Goal: Task Accomplishment & Management: Complete application form

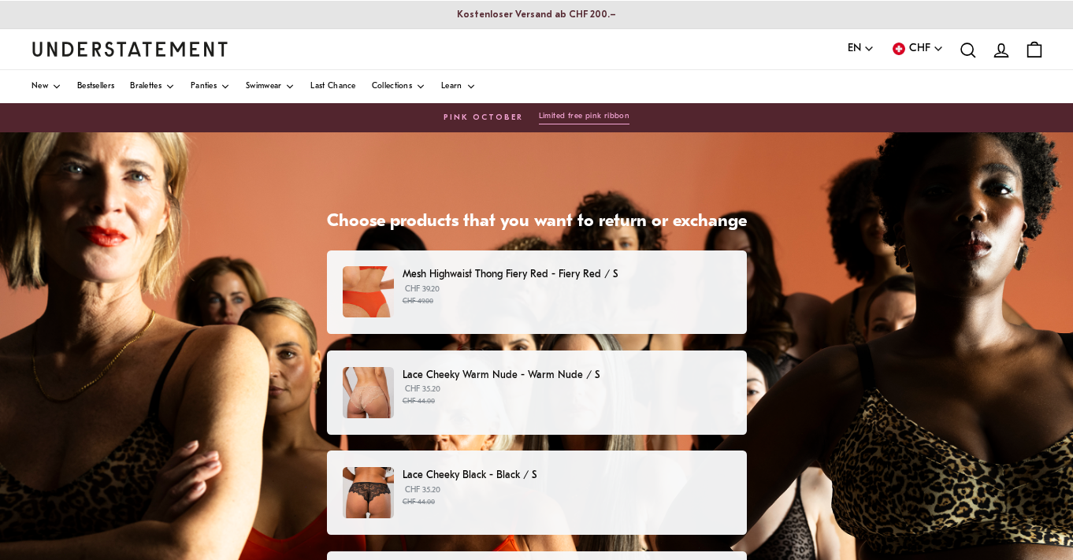
click at [376, 295] on div "Mesh Highwaist Thong Fiery Red - Fiery Red / S CHF 39.20 CHF 49.00" at bounding box center [536, 291] width 387 height 51
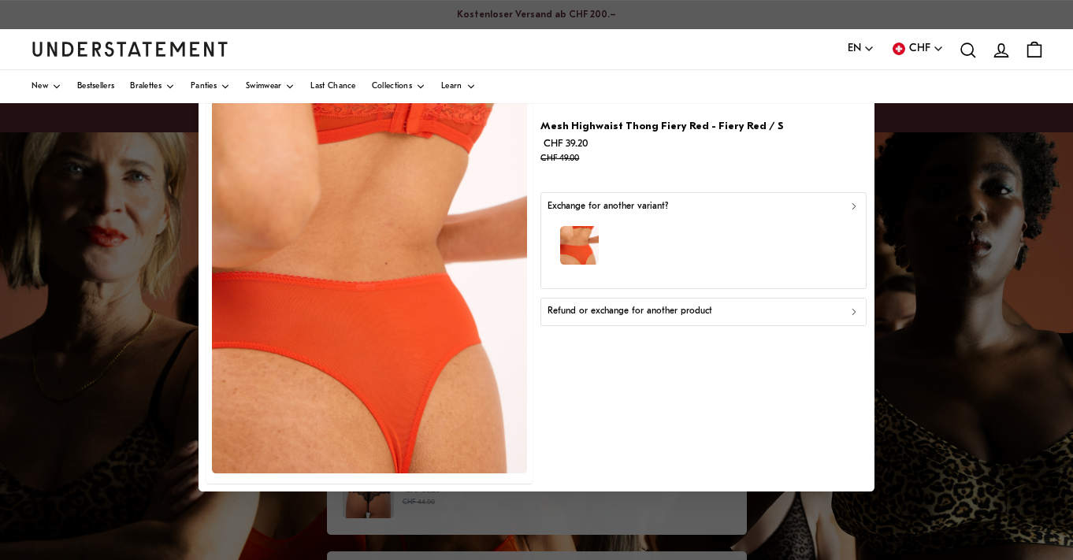
click at [786, 317] on button "Refund or exchange for another product" at bounding box center [702, 312] width 325 height 28
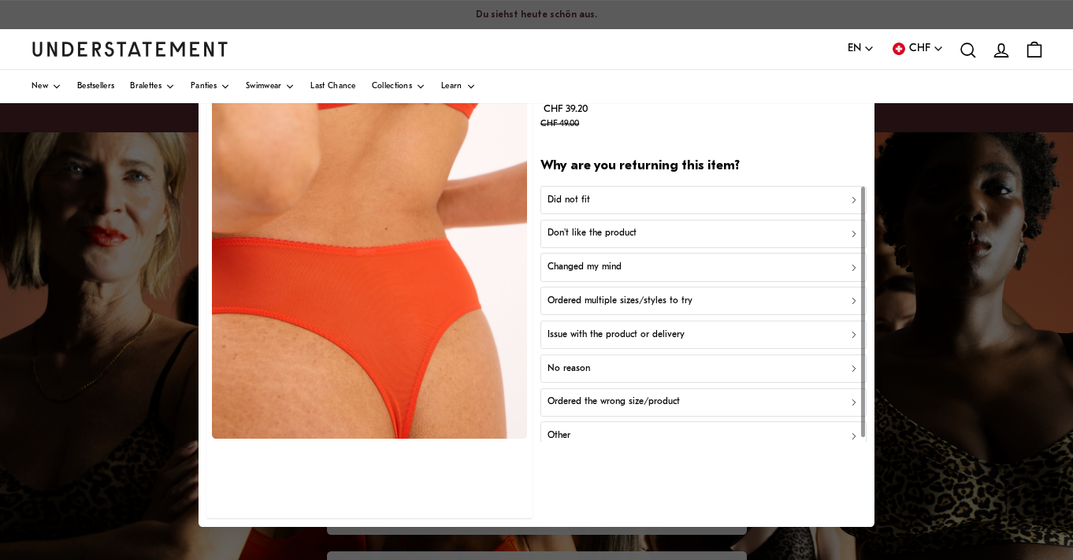
click at [733, 191] on button "Did not fit" at bounding box center [702, 200] width 325 height 28
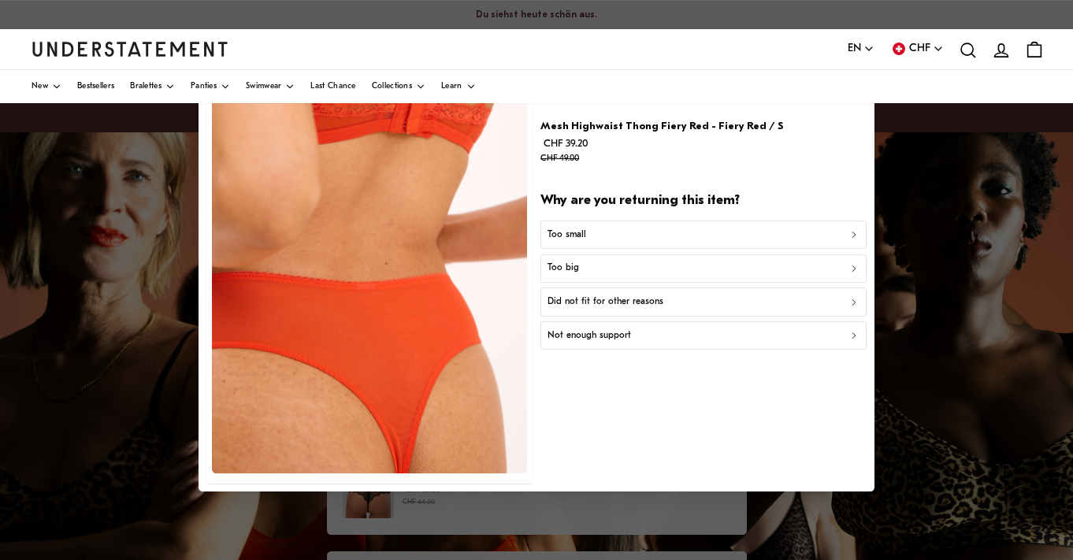
click at [750, 303] on div "Did not fit for other reasons" at bounding box center [704, 302] width 312 height 15
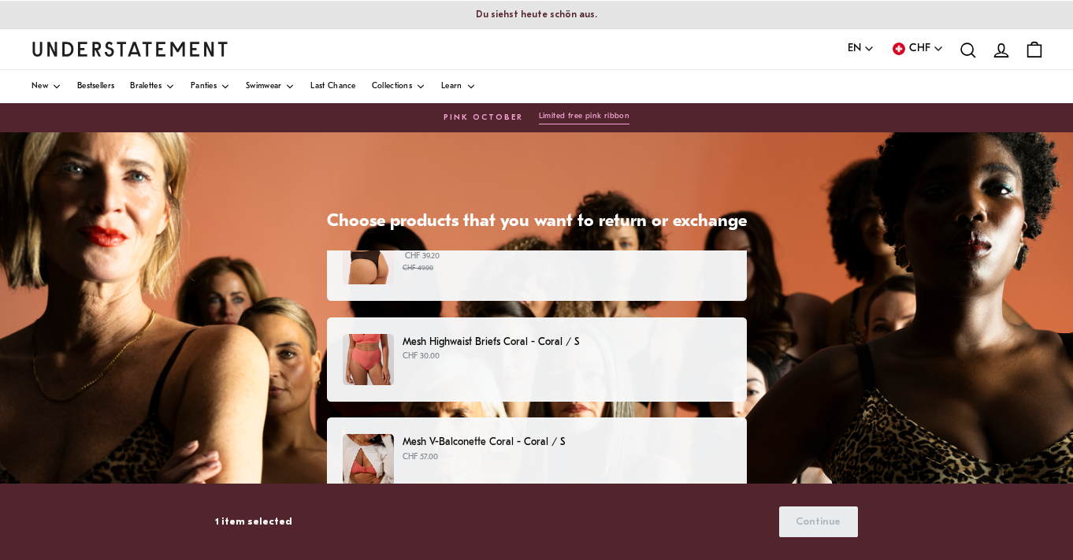
scroll to position [342, 0]
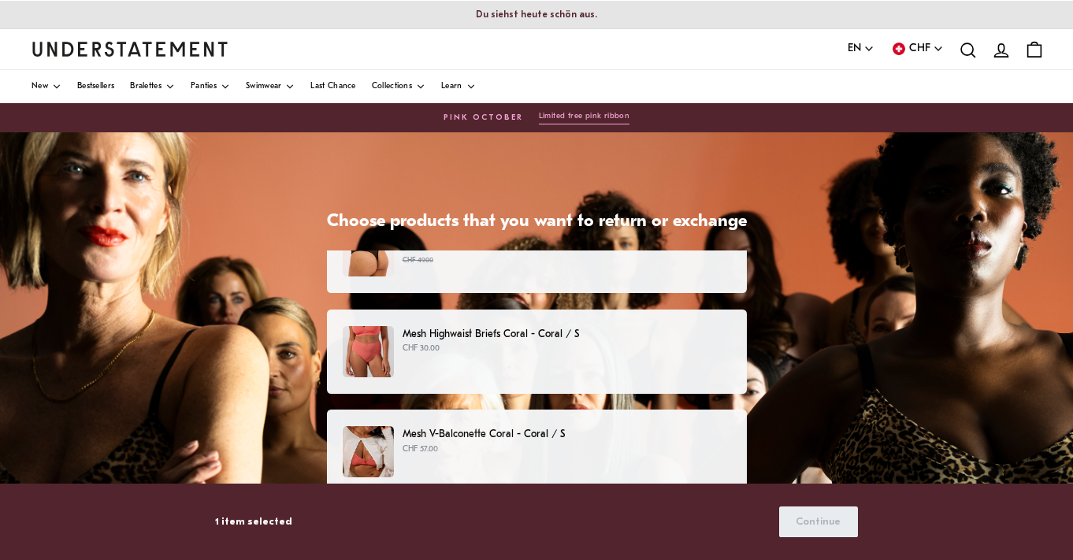
click at [684, 361] on div "Mesh Highwaist Briefs Coral - Coral / S CHF 30.00" at bounding box center [536, 351] width 387 height 51
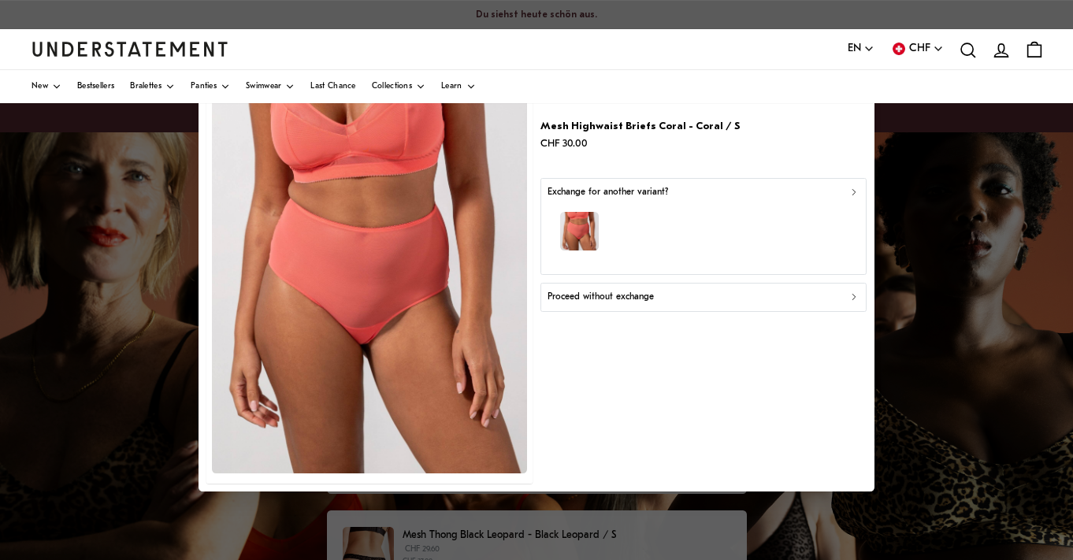
click at [685, 293] on div "Proceed without exchange" at bounding box center [704, 297] width 312 height 15
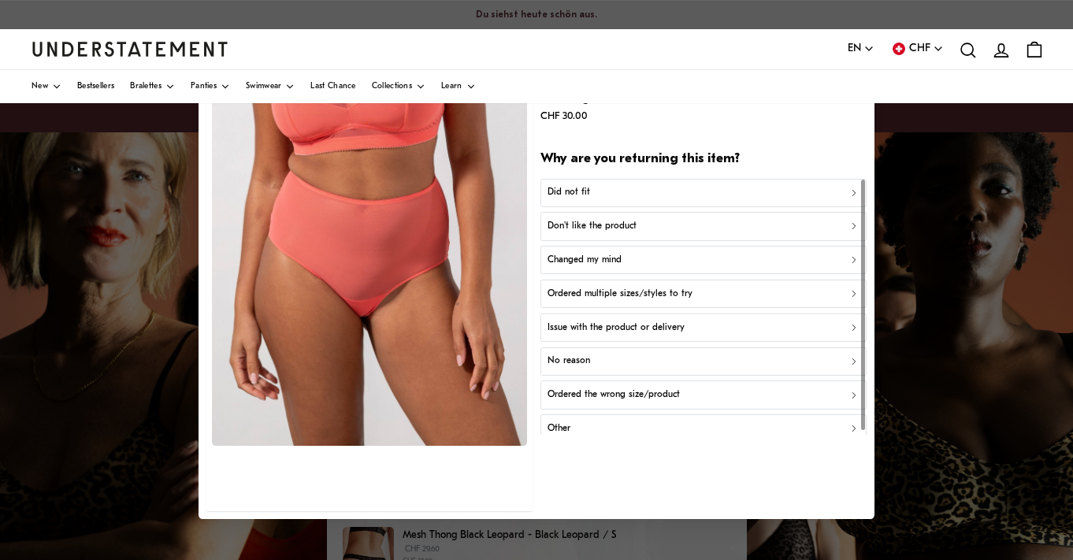
click at [661, 192] on div "Did not fit" at bounding box center [704, 193] width 312 height 15
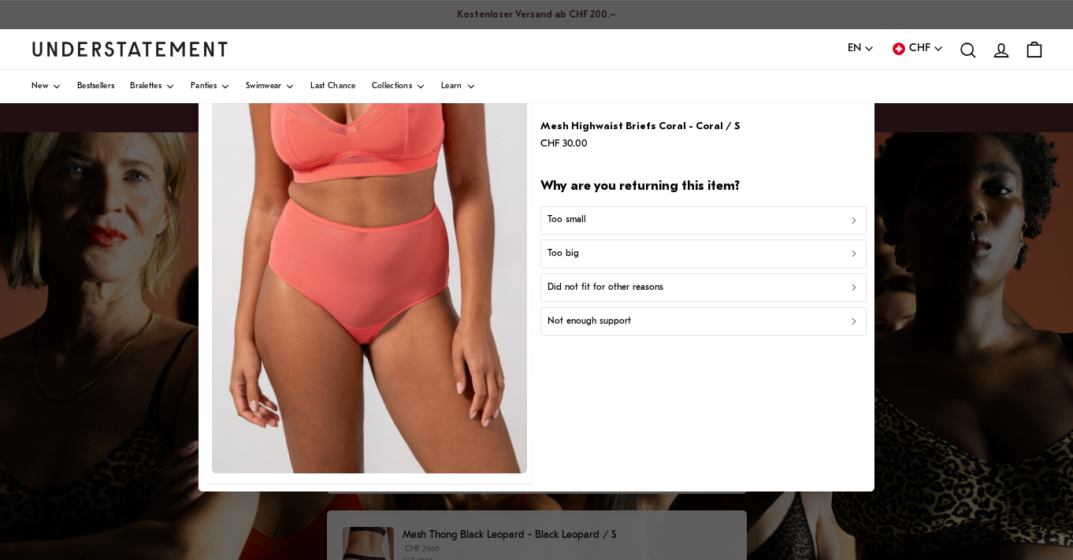
click at [618, 284] on p "Did not fit for other reasons" at bounding box center [606, 287] width 116 height 15
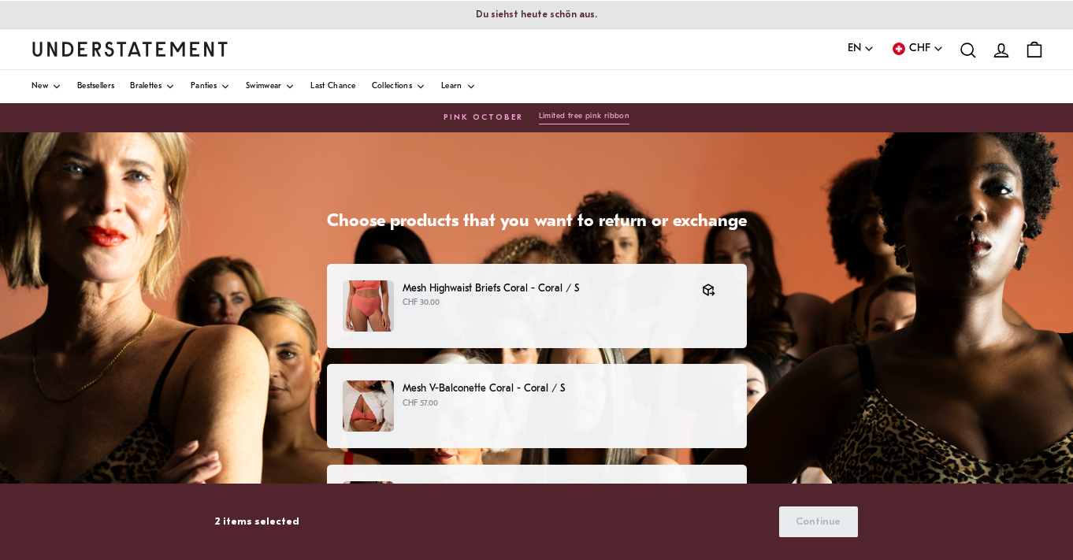
scroll to position [392, 0]
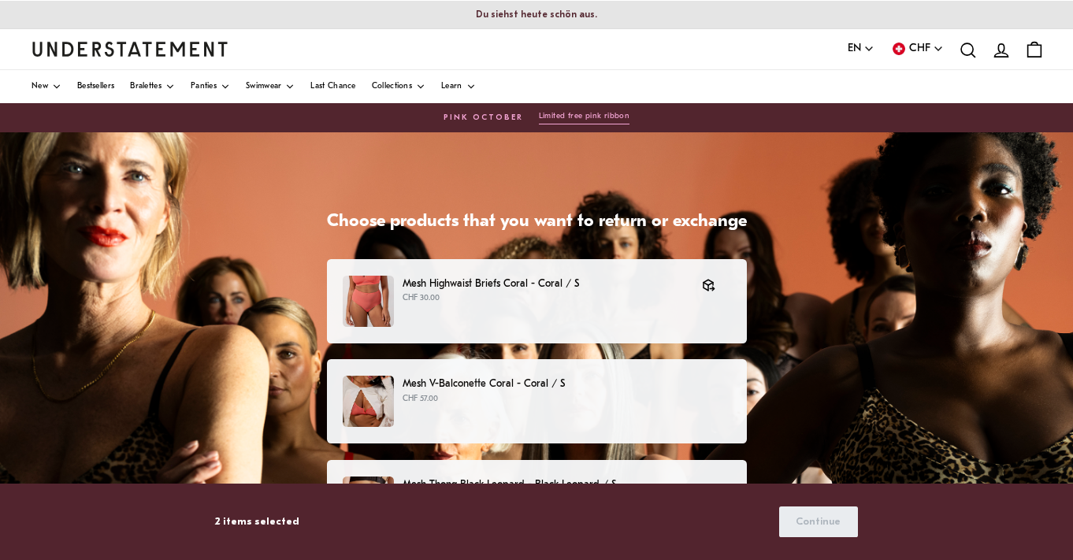
click at [525, 405] on div "Mesh V-Balconette Coral - Coral / S CHF 57.00" at bounding box center [536, 401] width 387 height 51
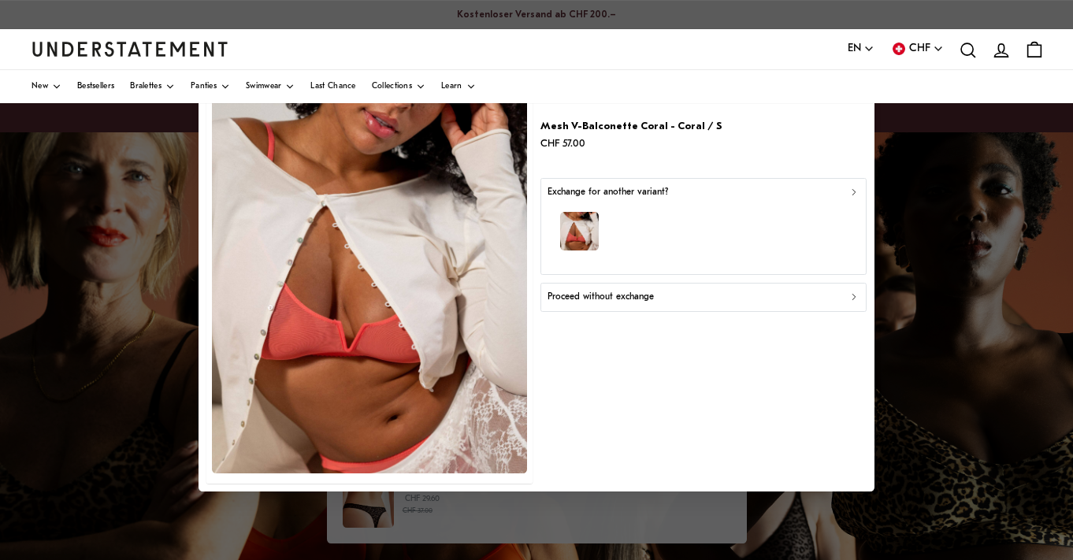
click at [648, 290] on p "Proceed without exchange" at bounding box center [601, 297] width 106 height 15
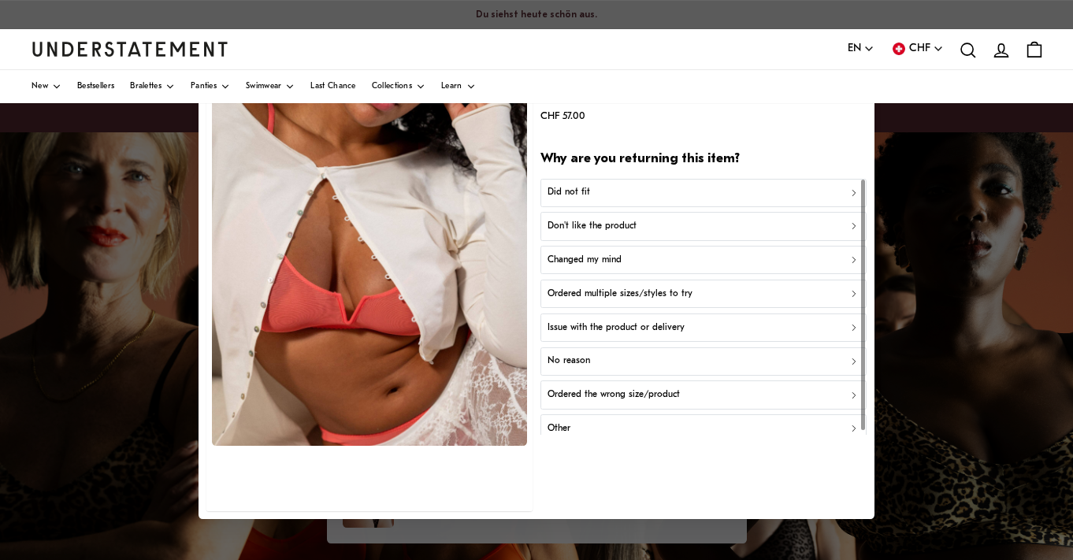
click at [630, 196] on div "Did not fit" at bounding box center [704, 193] width 312 height 15
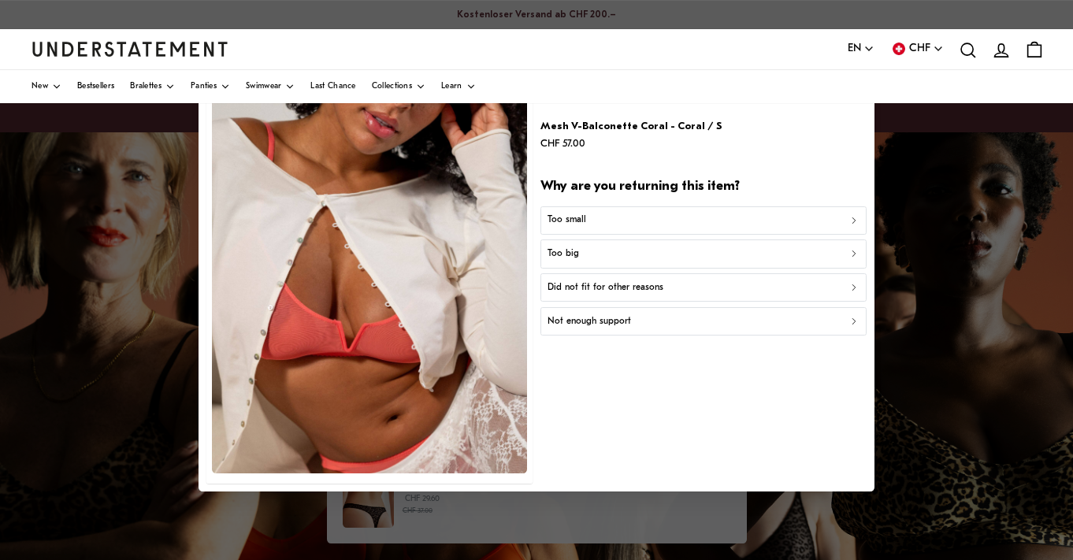
click at [613, 295] on button "Did not fit for other reasons" at bounding box center [702, 287] width 325 height 28
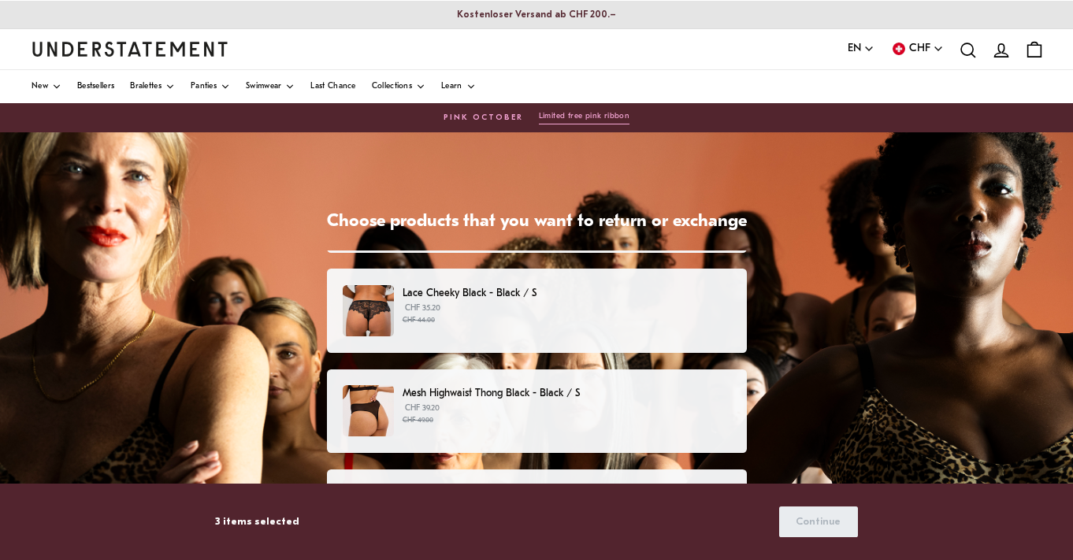
scroll to position [188, 0]
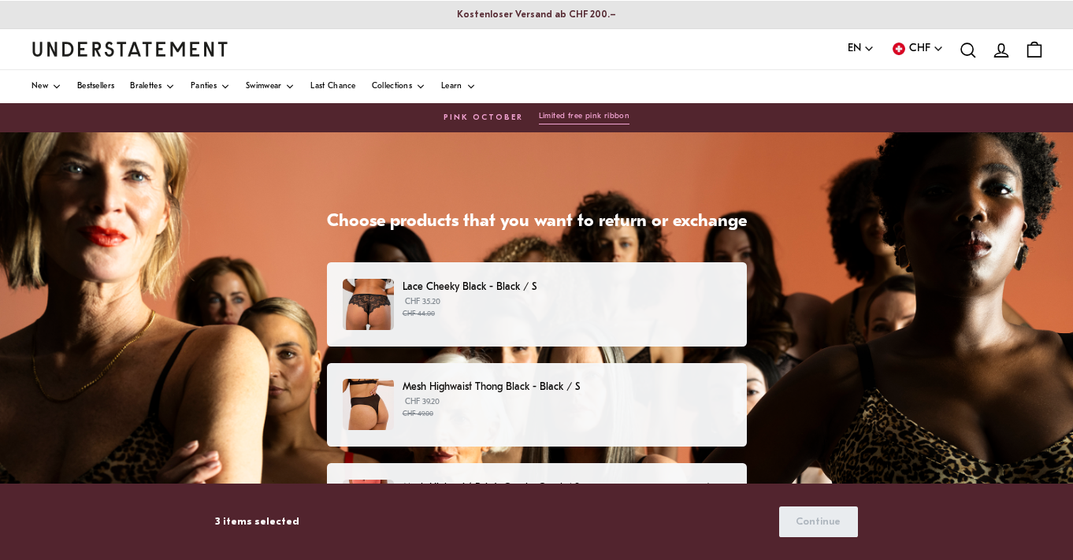
click at [552, 367] on div "Mesh Highwaist Thong Black - Black / S CHF 39.20 CHF 49.00" at bounding box center [537, 405] width 420 height 84
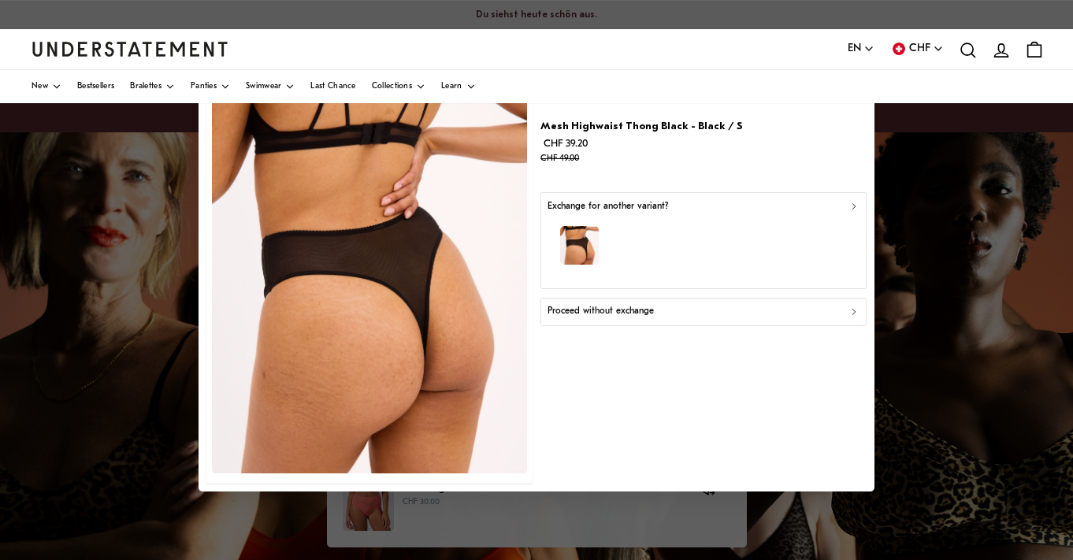
click at [601, 298] on button "Proceed without exchange" at bounding box center [702, 312] width 325 height 28
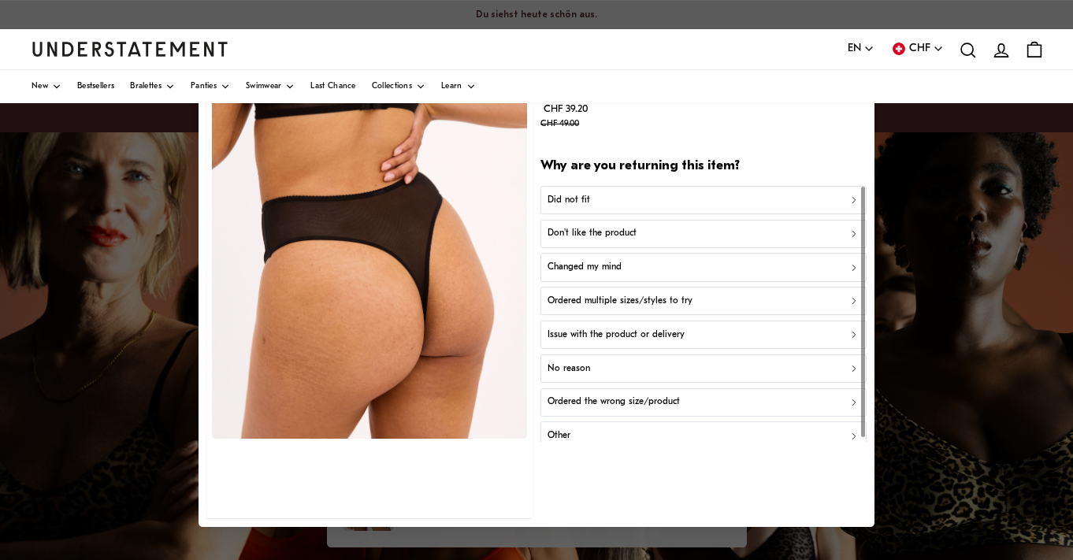
click at [603, 198] on div "Did not fit" at bounding box center [704, 200] width 312 height 15
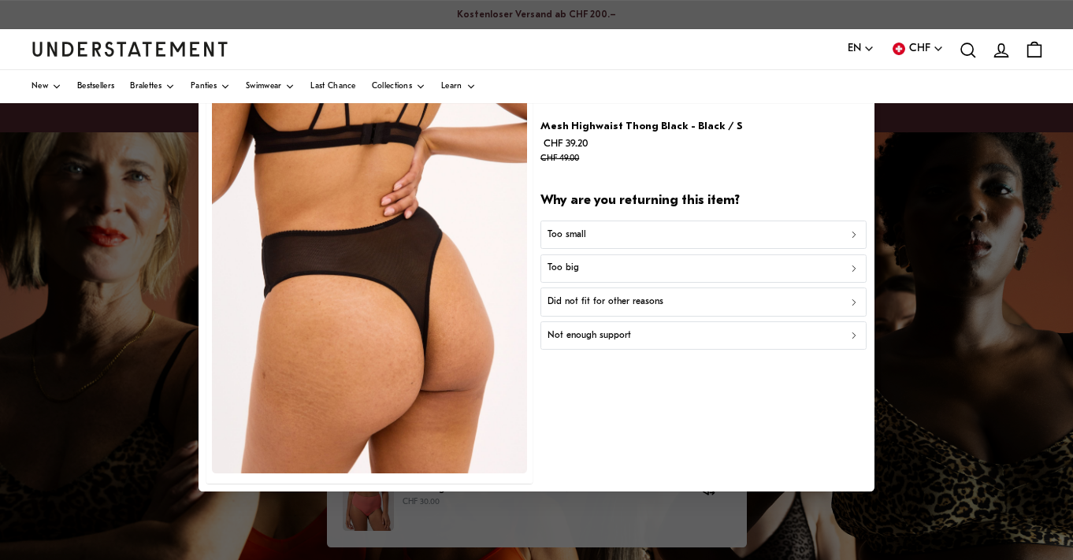
click at [585, 308] on button "Did not fit for other reasons" at bounding box center [702, 302] width 325 height 28
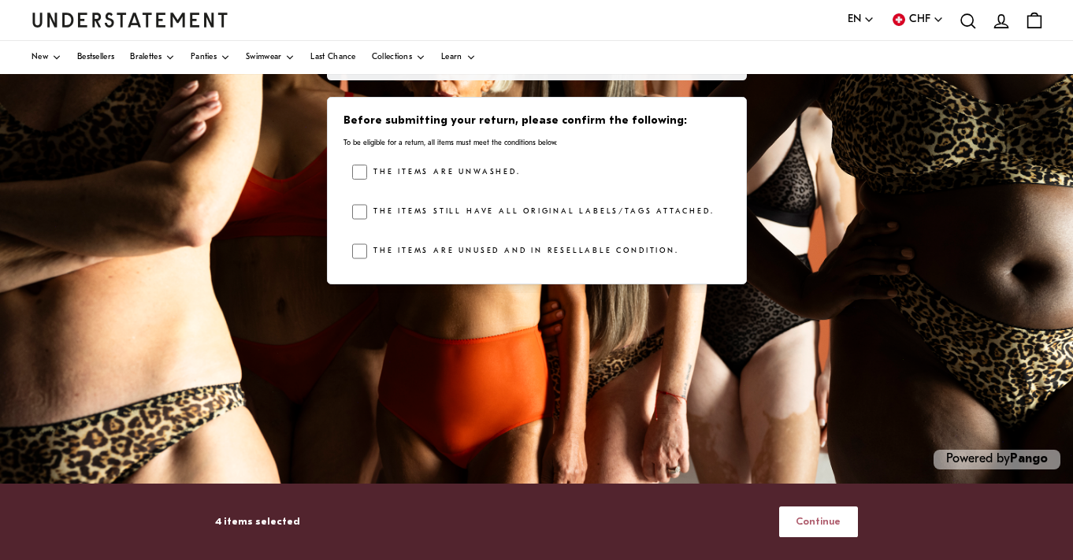
scroll to position [360, 0]
click at [816, 519] on span "Continue" at bounding box center [818, 521] width 45 height 29
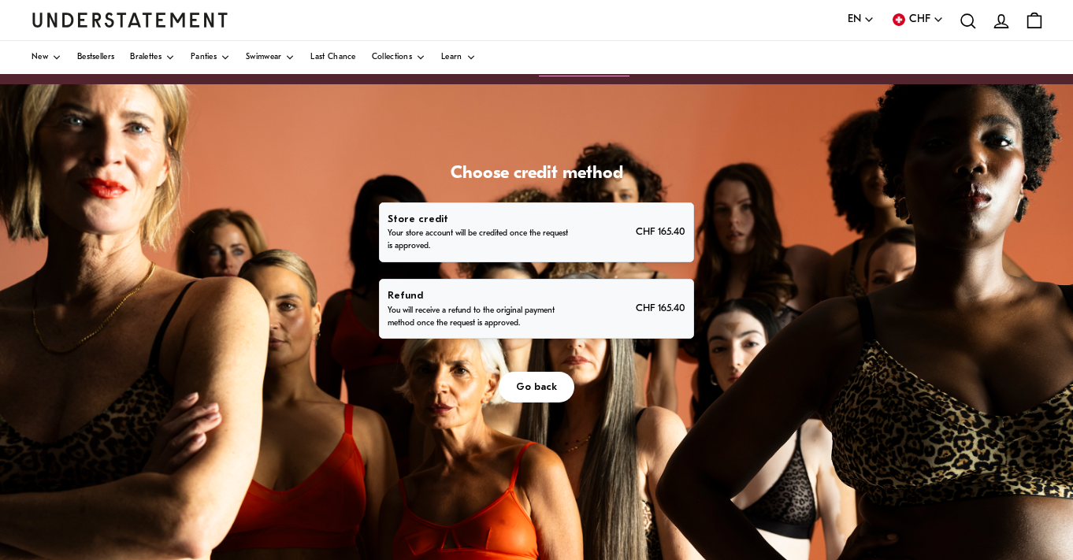
scroll to position [58, 0]
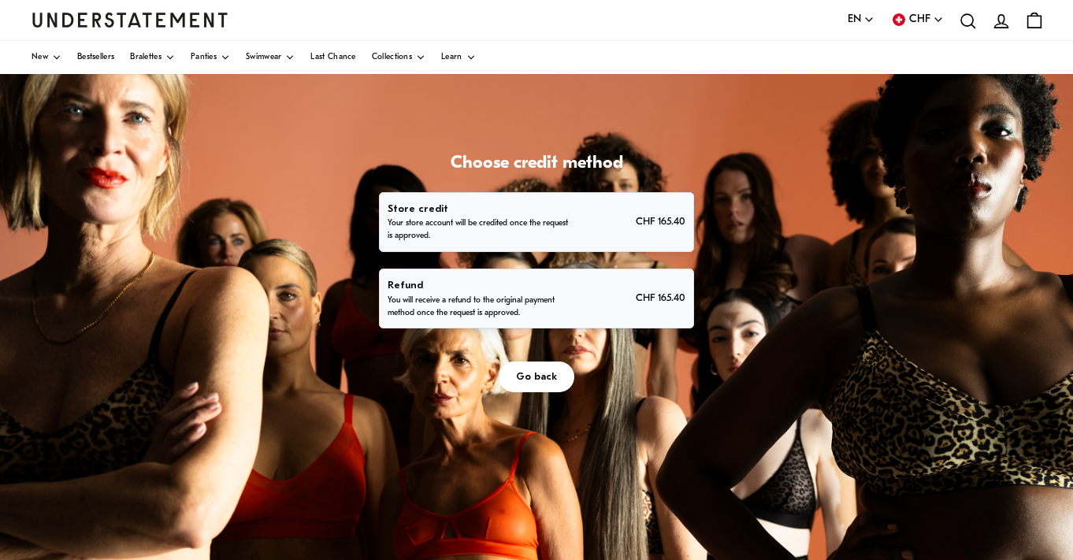
click at [570, 243] on p "Your store account will be credited once the request is approved." at bounding box center [479, 229] width 182 height 25
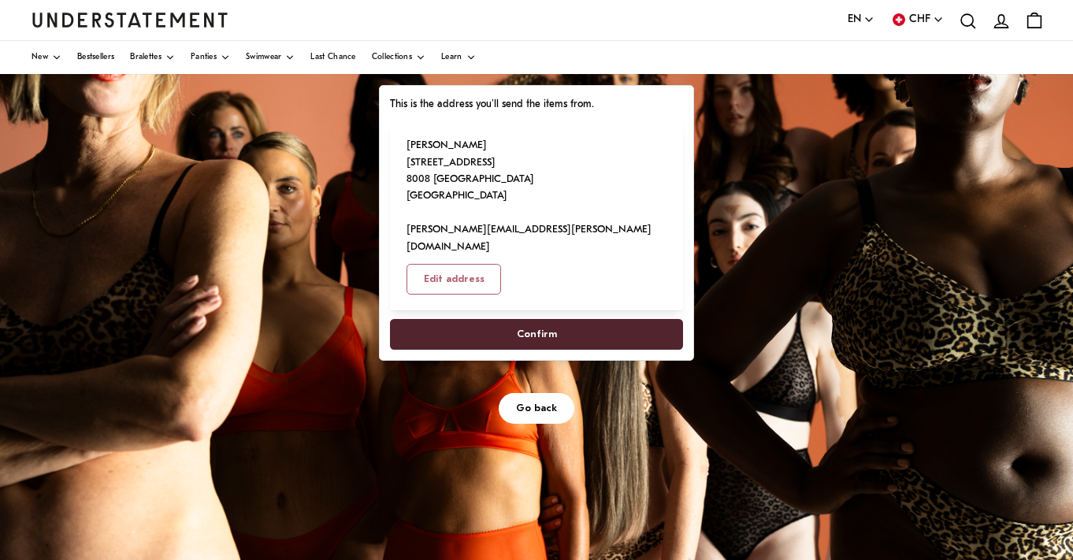
scroll to position [166, 0]
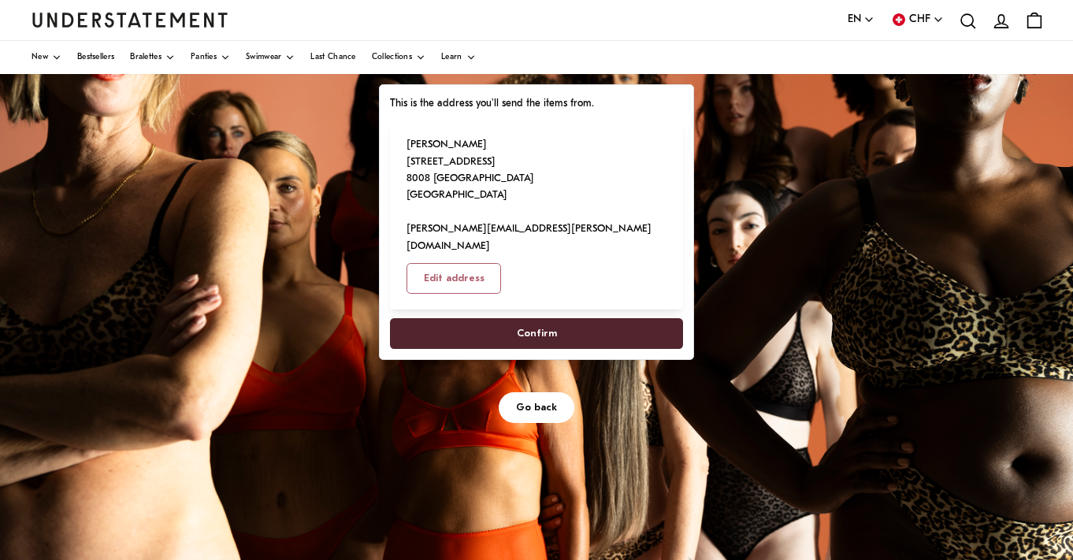
click at [655, 348] on span "Confirm" at bounding box center [536, 333] width 258 height 29
select select "**"
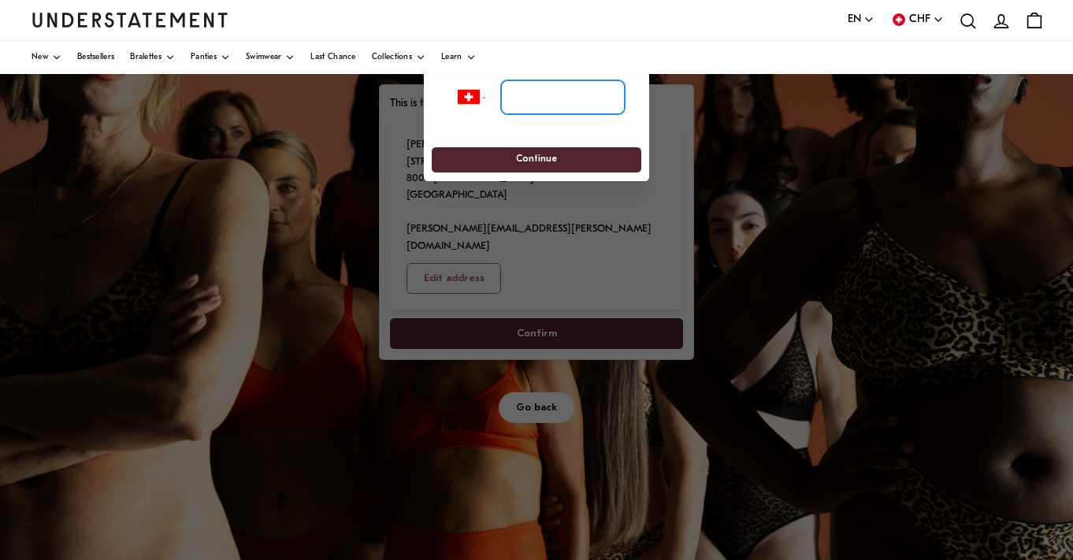
click at [511, 94] on input "tel" at bounding box center [563, 97] width 124 height 35
type input "*********"
click at [505, 168] on span "Continue" at bounding box center [536, 159] width 180 height 24
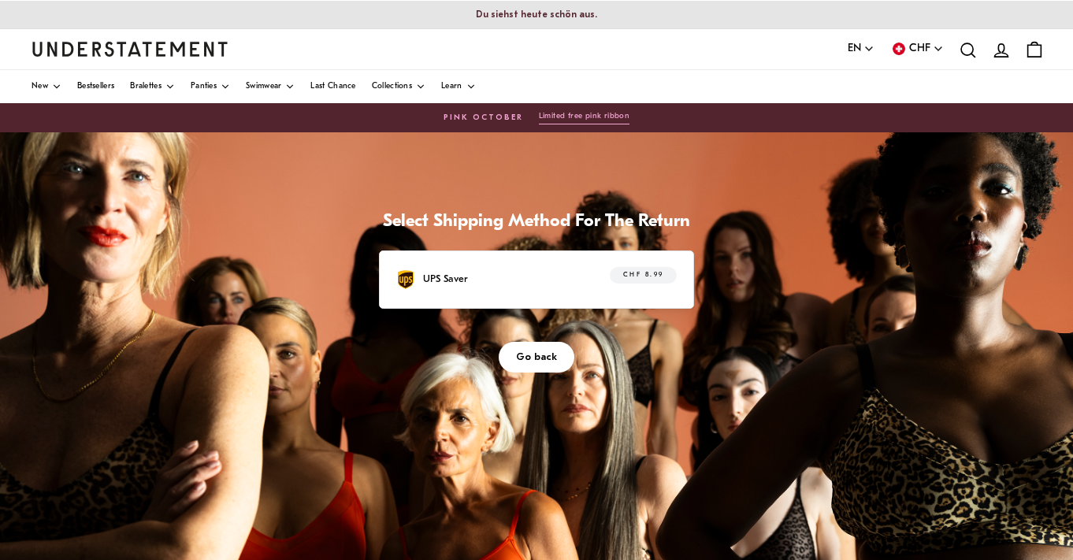
click at [596, 291] on div "UPS Saver CHF 8.99" at bounding box center [536, 279] width 280 height 24
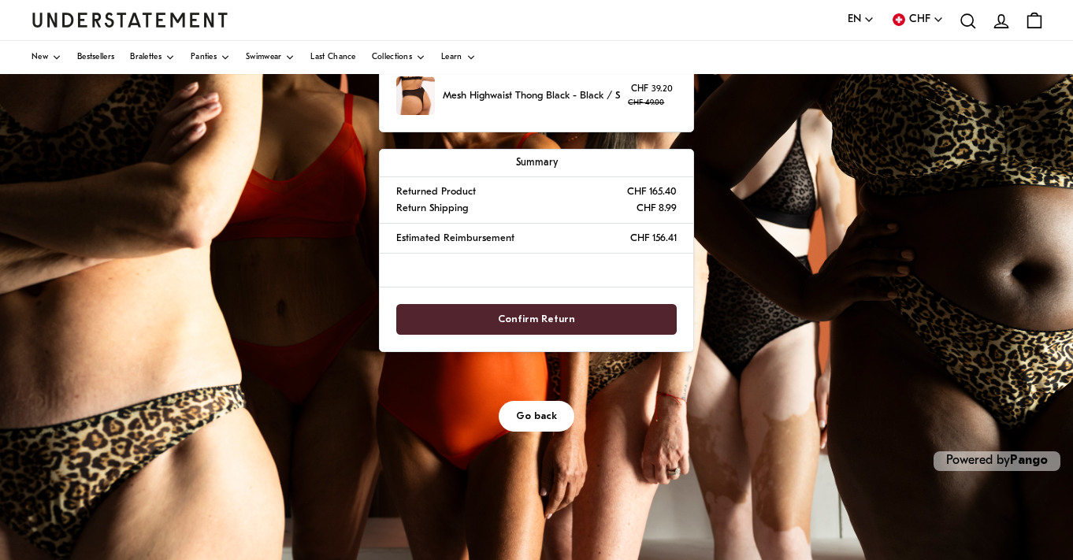
scroll to position [360, 0]
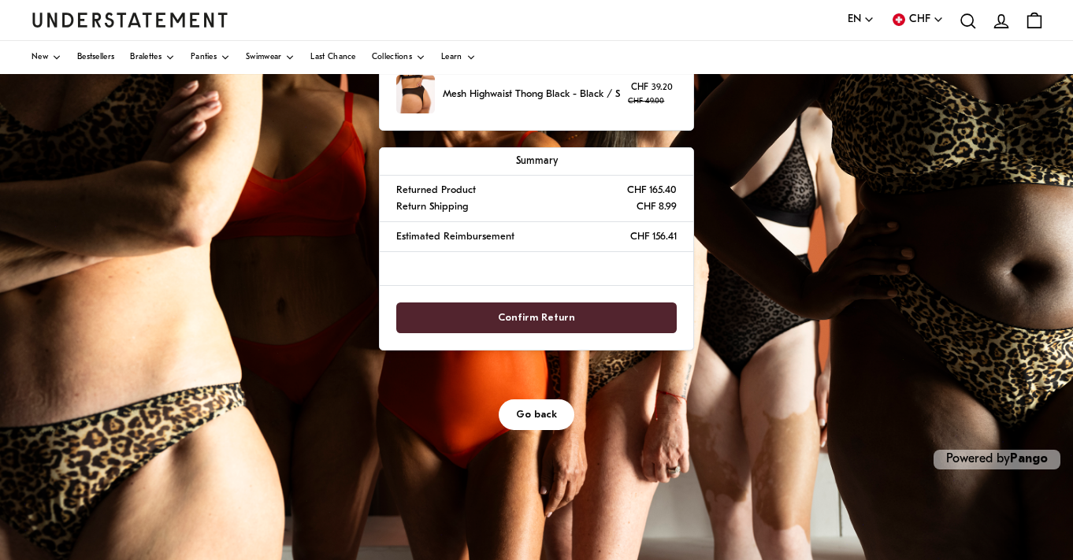
click at [657, 332] on span "Confirm Return" at bounding box center [537, 317] width 247 height 29
